Goal: Find specific page/section: Find specific page/section

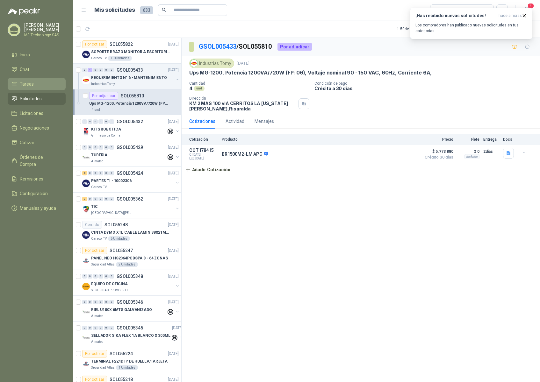
click at [32, 84] on span "Tareas" at bounding box center [27, 84] width 14 height 7
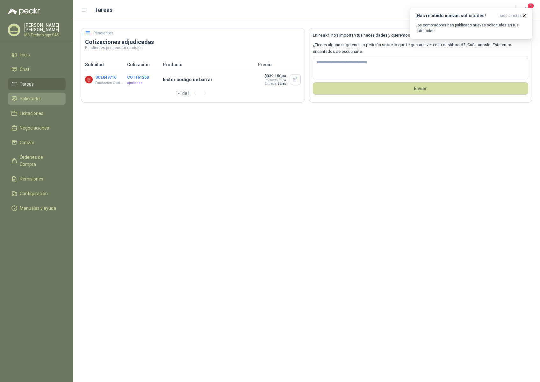
click at [39, 96] on span "Solicitudes" at bounding box center [31, 98] width 22 height 7
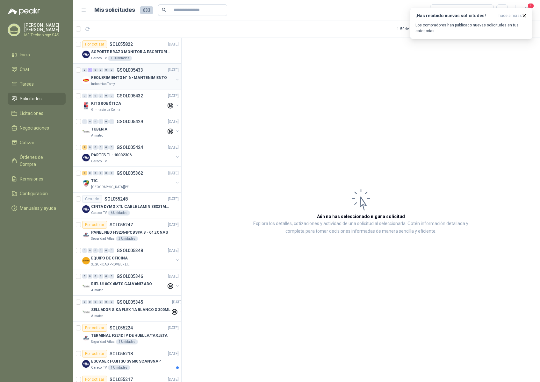
click at [134, 80] on p "REQUERIMIENTO N° 6 - MANTENIMIENTO" at bounding box center [129, 78] width 76 height 6
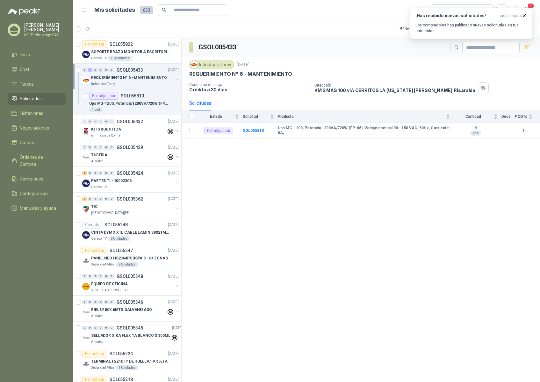
click at [119, 85] on div "Industrias Tomy" at bounding box center [132, 84] width 82 height 5
click at [155, 57] on div "Caracol TV 10 Unidades" at bounding box center [135, 58] width 88 height 5
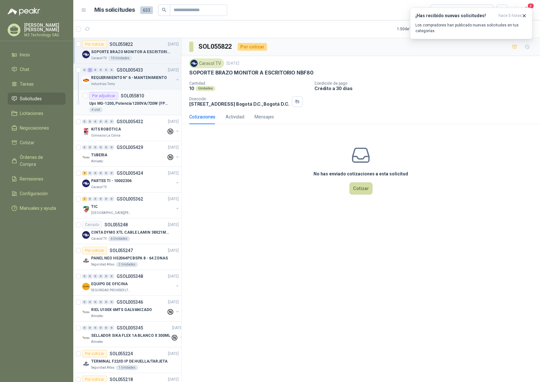
click at [146, 113] on article "Por adjudicar SOL055810 Ups MG-1200, Potencia 1200VA/720W (FP: 06), Voltaje nom…" at bounding box center [127, 102] width 108 height 26
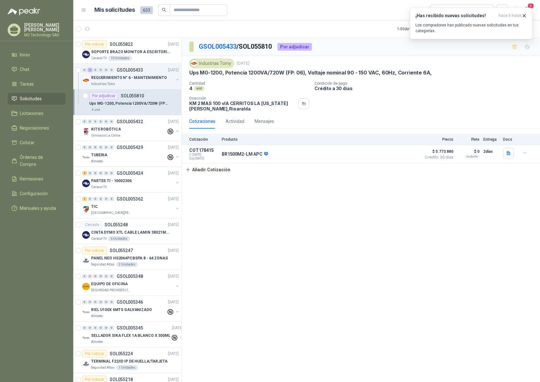
click at [277, 202] on div "GSOL005433 / SOL055810 Por adjudicar Industrias Tomy [DATE] Ups MG-1200, Potenc…" at bounding box center [361, 211] width 358 height 347
click at [34, 82] on li "Tareas" at bounding box center [36, 84] width 50 height 7
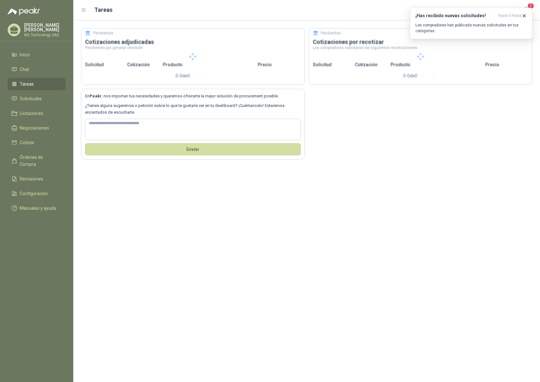
click at [34, 82] on li "Tareas" at bounding box center [36, 84] width 50 height 7
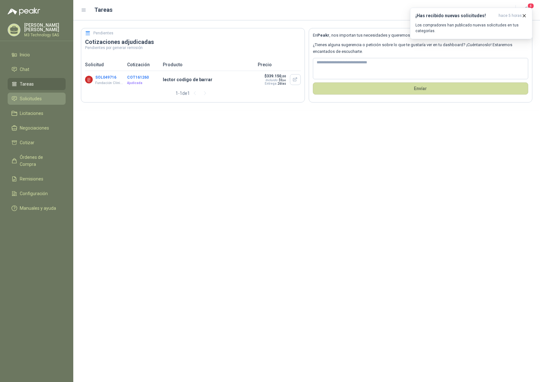
click at [33, 97] on span "Solicitudes" at bounding box center [31, 98] width 22 height 7
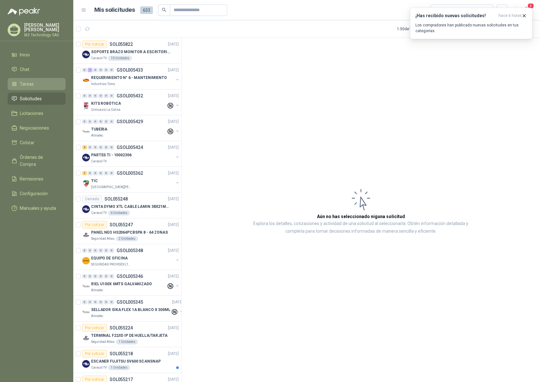
click at [35, 82] on li "Tareas" at bounding box center [36, 84] width 50 height 7
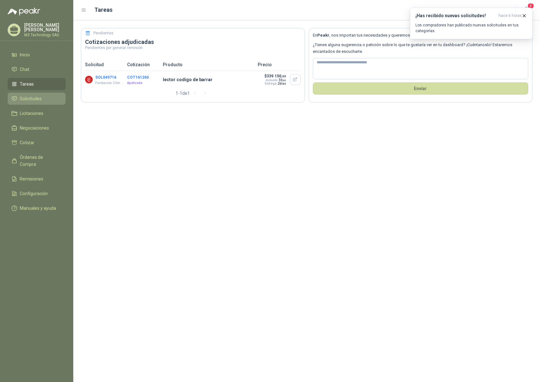
click at [46, 96] on li "Solicitudes" at bounding box center [36, 98] width 50 height 7
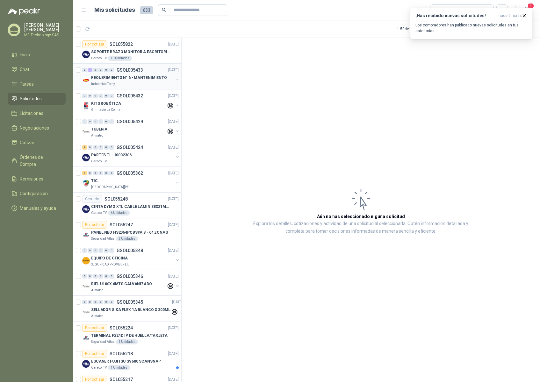
click at [133, 86] on div "Industrias Tomy" at bounding box center [132, 84] width 82 height 5
